Goal: Task Accomplishment & Management: Complete application form

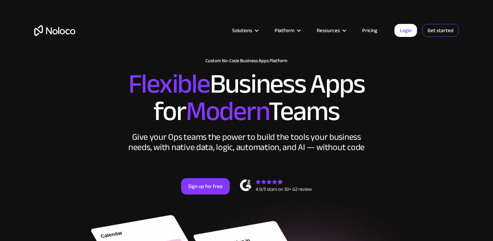
click at [0, 0] on link "Get started" at bounding box center [0, 0] width 0 height 0
click at [440, 30] on link "Get started" at bounding box center [440, 30] width 37 height 13
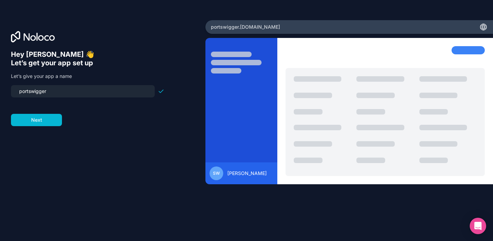
click at [62, 91] on input "portswigger" at bounding box center [83, 92] width 136 height 10
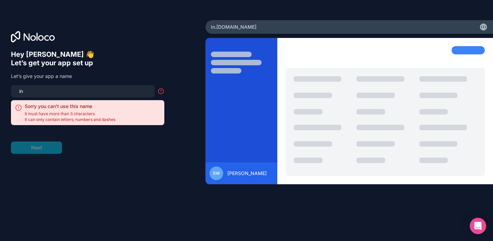
type input "i"
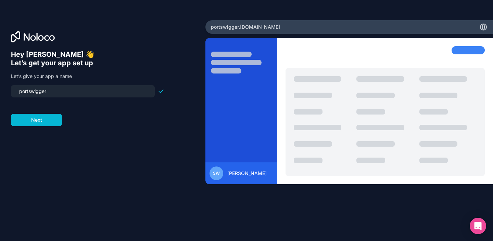
click at [23, 92] on input "portswigger" at bounding box center [83, 92] width 136 height 10
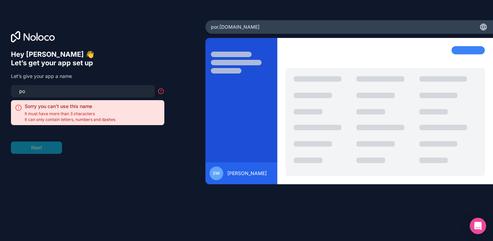
type input "p"
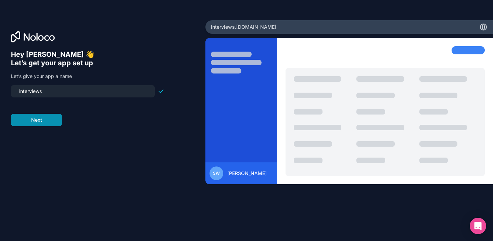
type input "interviews"
click at [46, 124] on button "Next" at bounding box center [36, 120] width 51 height 12
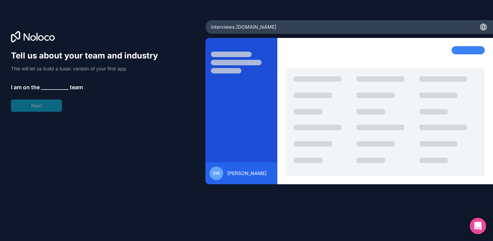
click at [48, 86] on span "__________" at bounding box center [54, 87] width 27 height 8
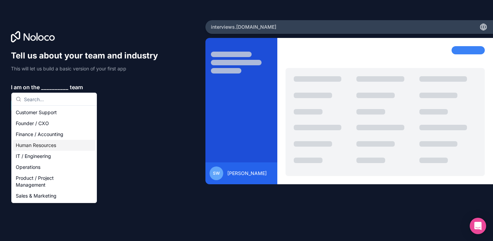
click at [45, 144] on div "Human Resources" at bounding box center [54, 145] width 82 height 11
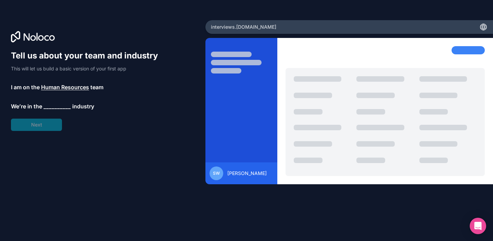
click at [62, 107] on span "__________" at bounding box center [56, 106] width 27 height 8
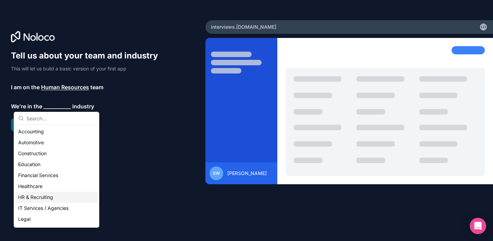
click at [43, 198] on div "HR & Recruiting" at bounding box center [56, 197] width 82 height 11
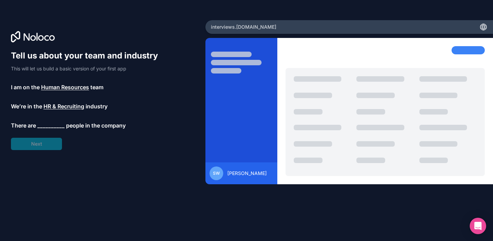
click at [59, 125] on span "__________" at bounding box center [50, 126] width 27 height 8
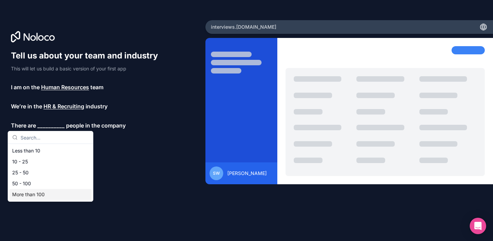
click at [48, 197] on div "More than 100" at bounding box center [51, 194] width 82 height 11
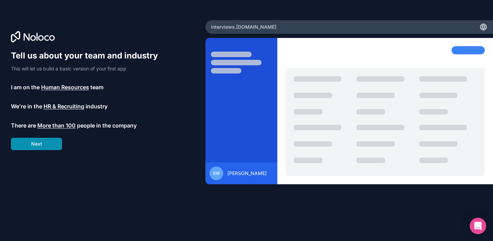
click at [48, 148] on button "Next" at bounding box center [36, 144] width 51 height 12
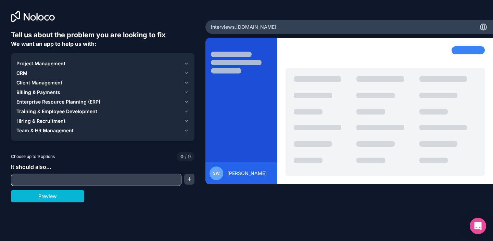
click at [187, 121] on icon "button" at bounding box center [186, 121] width 3 height 1
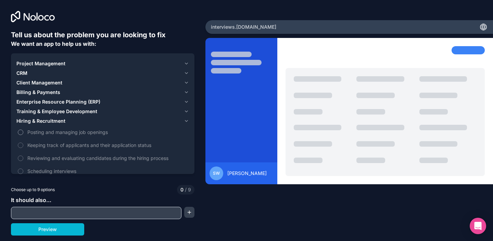
click at [22, 132] on button "Posting and managing job openings" at bounding box center [20, 132] width 5 height 5
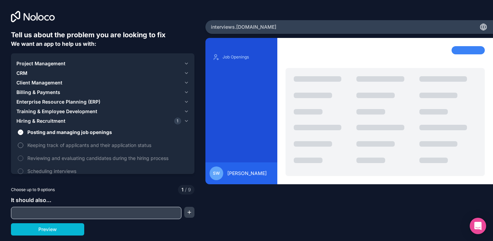
click at [23, 144] on button "Keeping track of applicants and their application status" at bounding box center [20, 145] width 5 height 5
click at [23, 159] on button "Reviewing and evaluating candidates during the hiring process" at bounding box center [20, 158] width 5 height 5
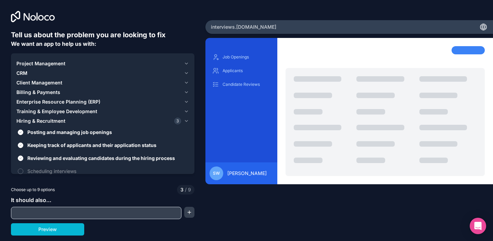
click at [22, 176] on div at bounding box center [103, 178] width 184 height 5
click at [20, 171] on button "Scheduling interviews" at bounding box center [20, 171] width 5 height 5
click at [23, 132] on button "Posting and managing job openings" at bounding box center [20, 132] width 5 height 5
click at [187, 121] on icon "button" at bounding box center [186, 120] width 5 height 5
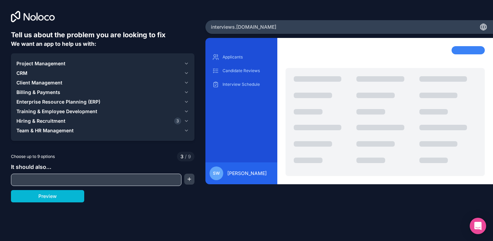
click at [187, 130] on icon "button" at bounding box center [186, 130] width 5 height 5
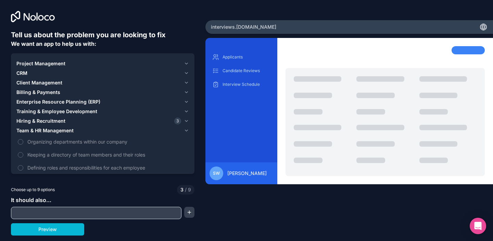
click at [188, 129] on icon "button" at bounding box center [186, 130] width 5 height 5
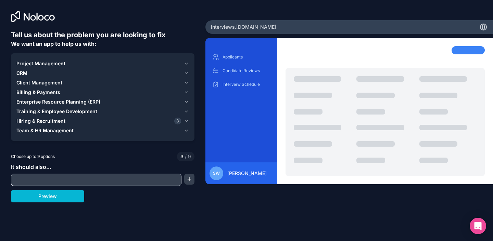
click at [187, 103] on icon "button" at bounding box center [186, 101] width 5 height 5
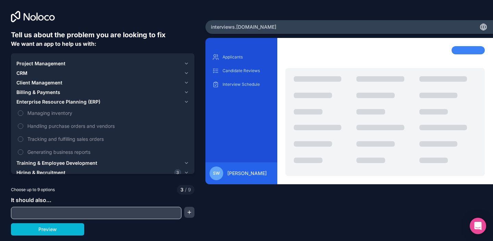
click at [187, 101] on icon "button" at bounding box center [186, 101] width 5 height 5
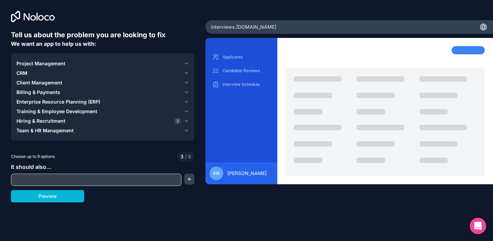
click at [186, 74] on icon "button" at bounding box center [186, 73] width 3 height 1
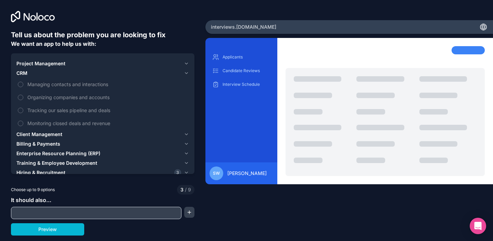
click at [187, 72] on icon "button" at bounding box center [186, 73] width 5 height 5
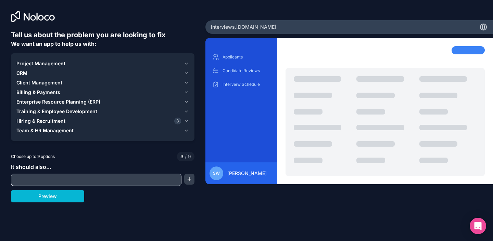
click at [188, 65] on icon "button" at bounding box center [186, 63] width 5 height 5
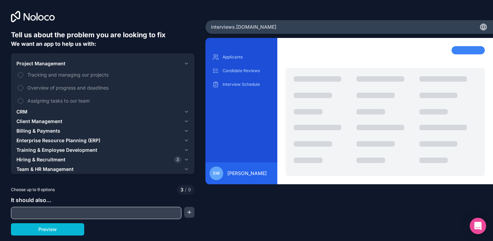
click at [185, 62] on icon "button" at bounding box center [186, 63] width 5 height 5
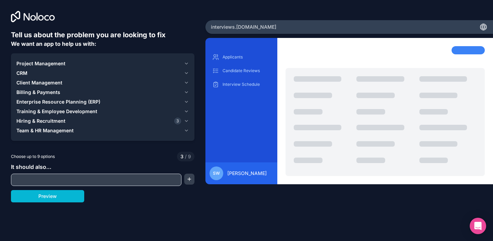
click at [82, 182] on input "text" at bounding box center [96, 180] width 167 height 10
paste input "System / Mission You are an autonomous App Builder Agent. Build and configure a…"
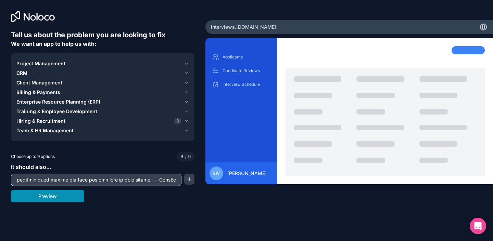
type input "System / Mission You are an autonomous App Builder Agent. Build and configure a…"
click at [45, 199] on button "Preview" at bounding box center [47, 196] width 73 height 12
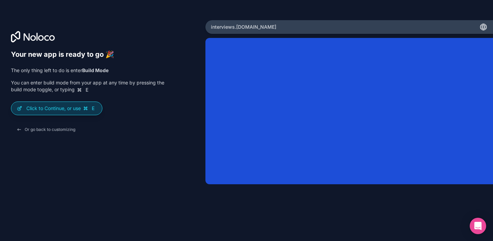
click at [41, 109] on p "Click to Continue, or use E" at bounding box center [61, 108] width 70 height 7
